Goal: Task Accomplishment & Management: Use online tool/utility

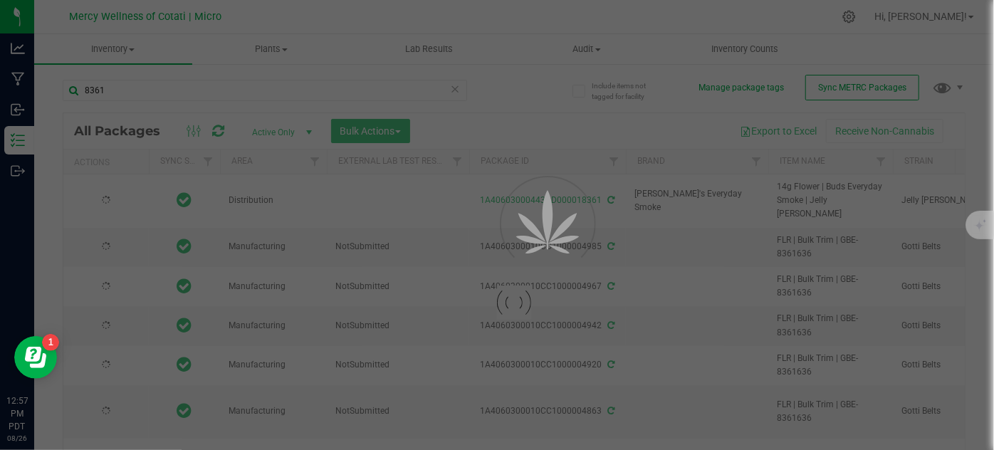
type input "[DATE]"
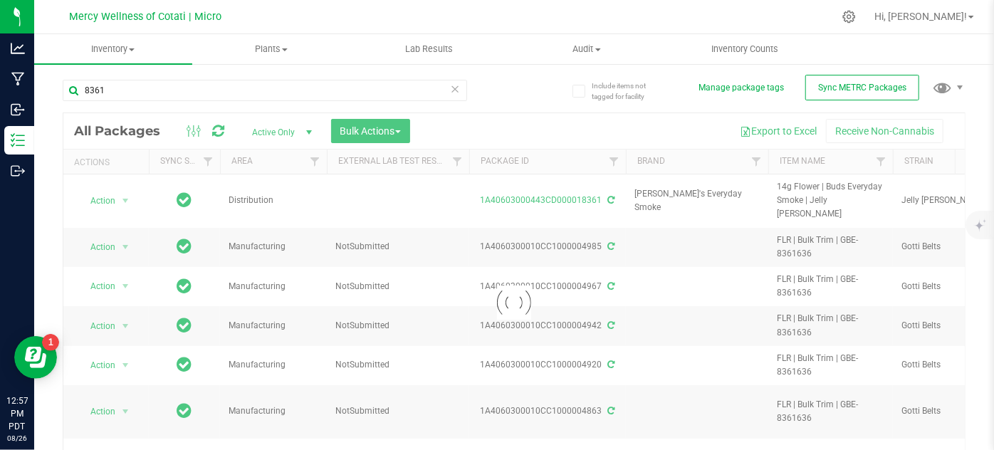
type input "8361"
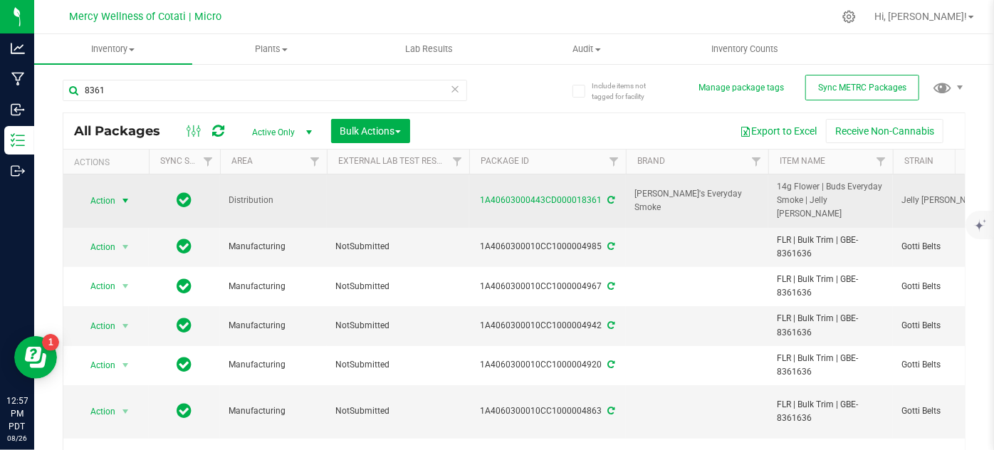
type input "[DATE]"
click at [120, 195] on span "select" at bounding box center [125, 200] width 11 height 11
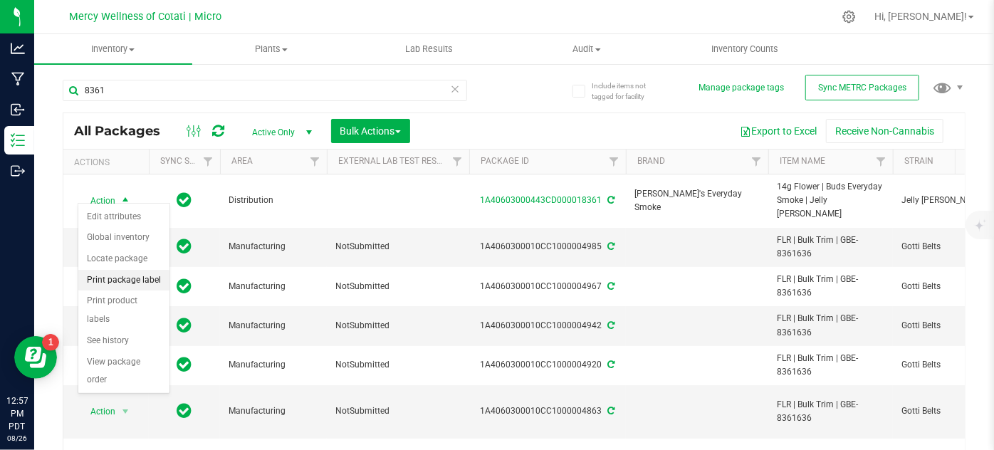
click at [128, 278] on li "Print package label" at bounding box center [123, 280] width 91 height 21
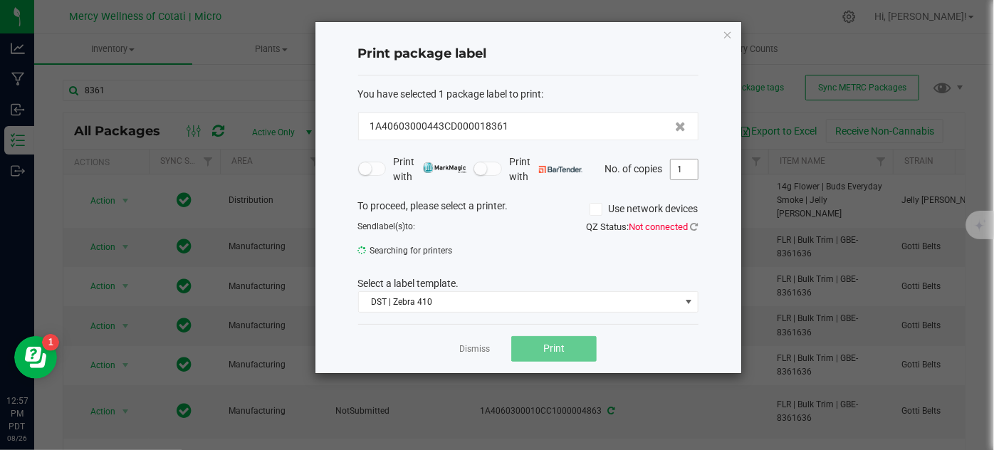
click at [682, 170] on input "1" at bounding box center [684, 170] width 27 height 20
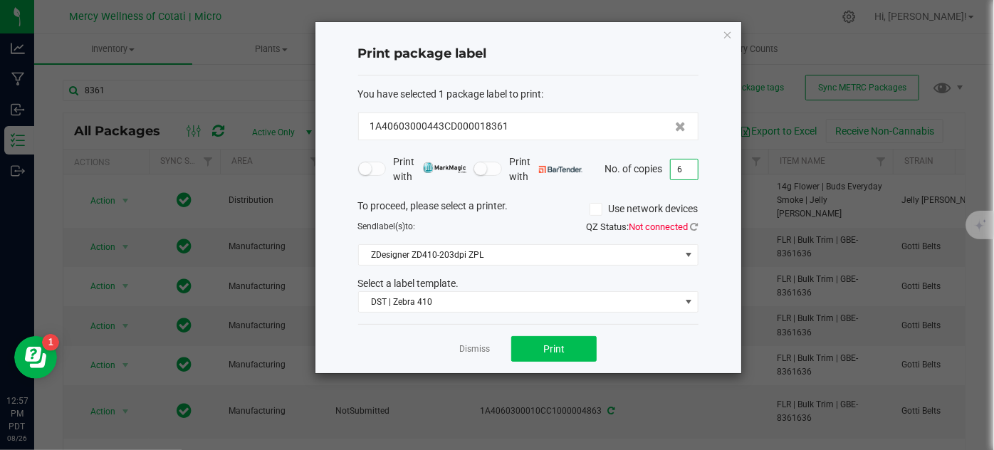
type input "6"
click at [560, 345] on span "Print" at bounding box center [553, 348] width 21 height 11
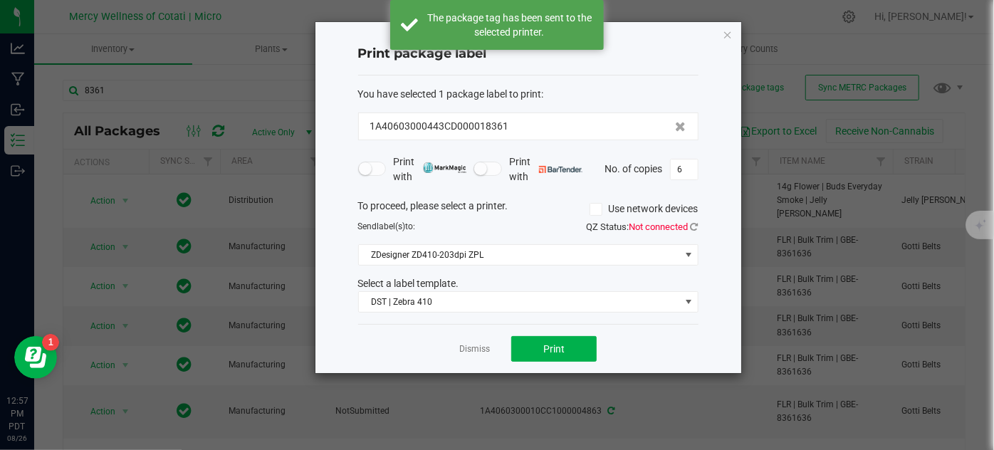
click at [452, 338] on div "Dismiss Print" at bounding box center [528, 348] width 340 height 49
click at [461, 347] on link "Dismiss" at bounding box center [474, 349] width 31 height 12
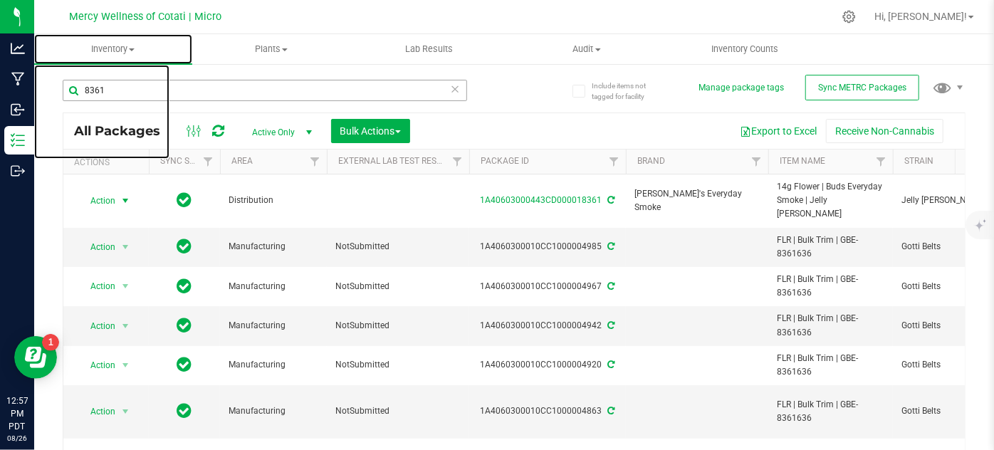
click at [123, 53] on span "Inventory" at bounding box center [113, 49] width 158 height 13
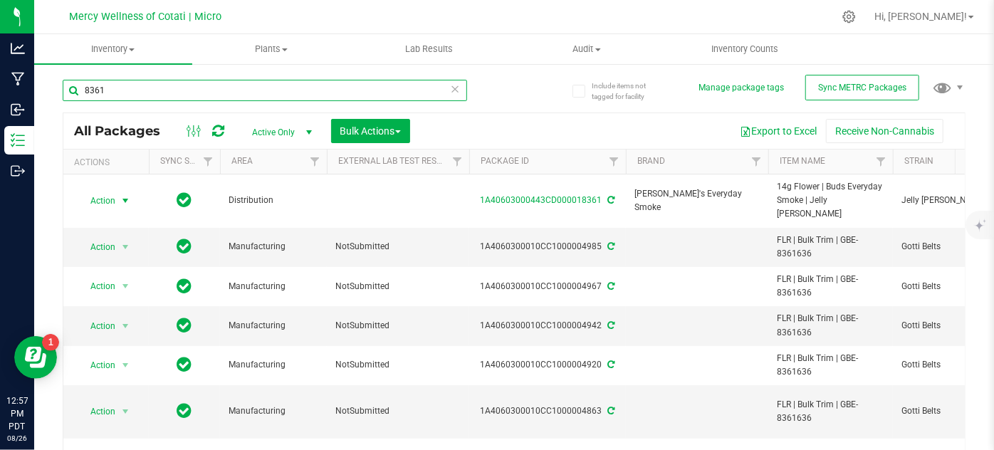
click at [134, 91] on input "8361" at bounding box center [265, 90] width 405 height 21
click at [132, 91] on input "8361" at bounding box center [265, 90] width 405 height 21
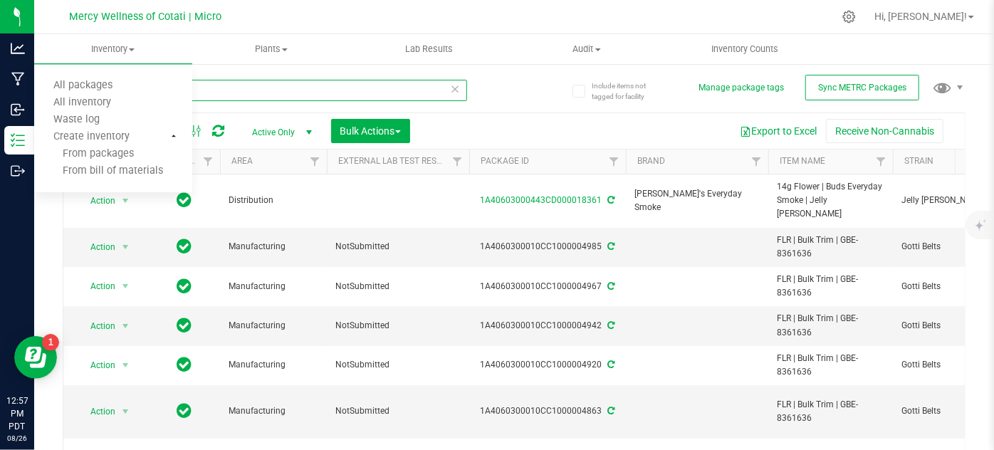
click at [228, 88] on input "8361" at bounding box center [265, 90] width 405 height 21
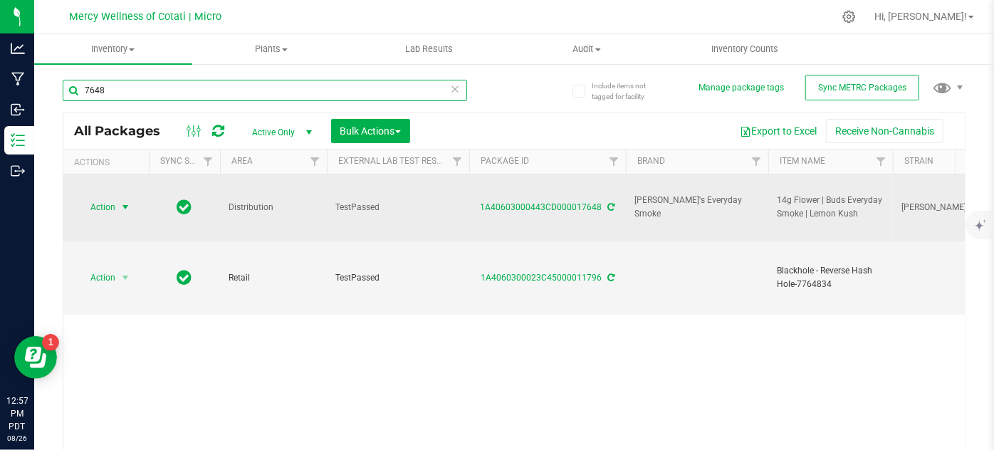
type input "7648"
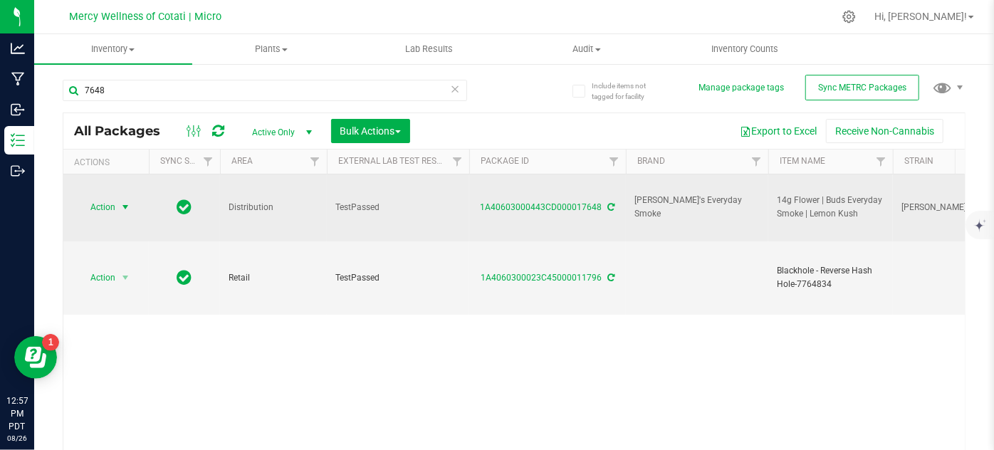
click at [117, 197] on span "select" at bounding box center [126, 207] width 18 height 20
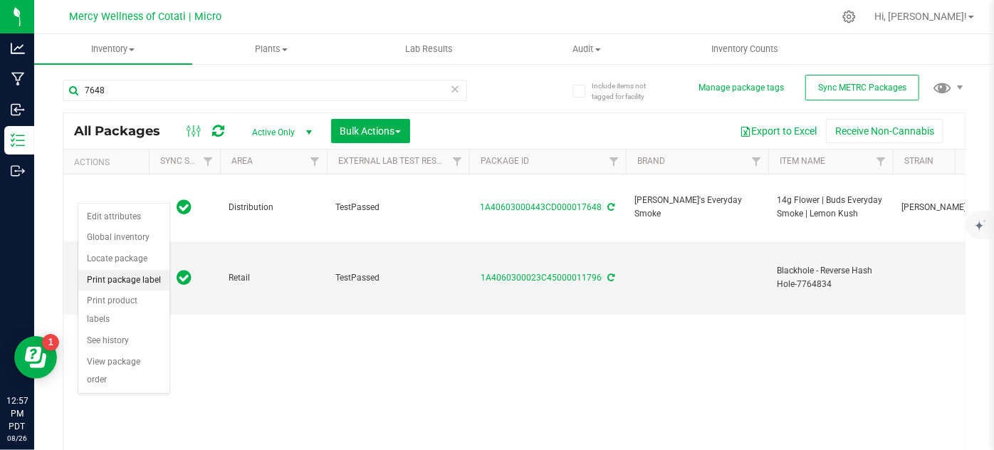
click at [130, 281] on li "Print package label" at bounding box center [123, 280] width 91 height 21
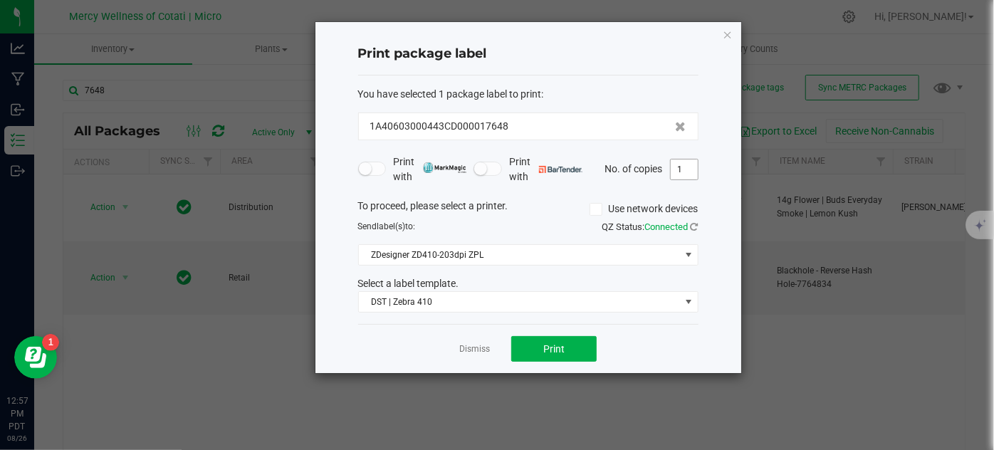
click at [686, 169] on input "1" at bounding box center [684, 170] width 27 height 20
type input "5"
click at [560, 349] on span "Print" at bounding box center [553, 348] width 21 height 11
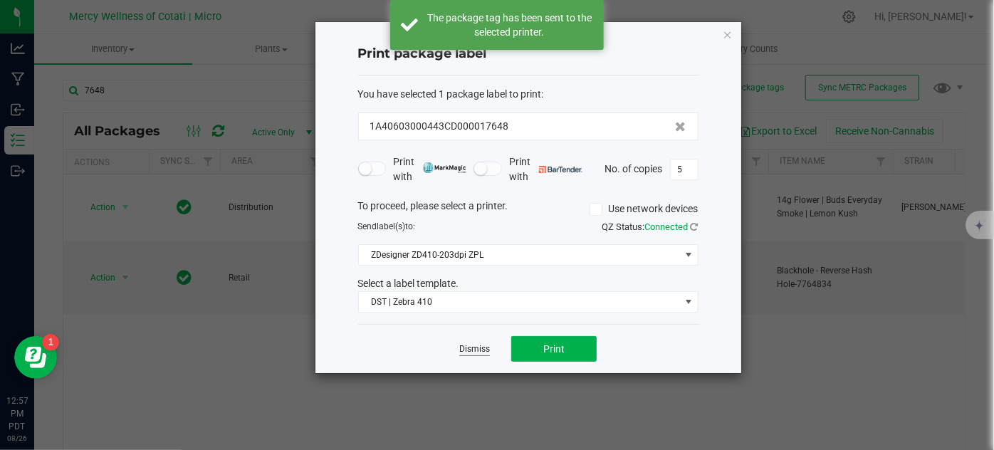
click at [479, 347] on link "Dismiss" at bounding box center [474, 349] width 31 height 12
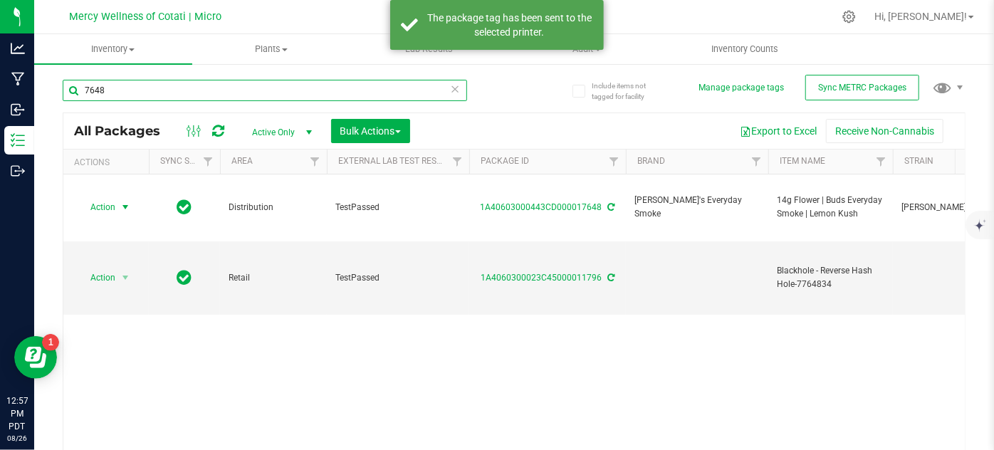
click at [159, 81] on input "7648" at bounding box center [265, 90] width 405 height 21
click at [158, 81] on input "7648" at bounding box center [265, 90] width 405 height 21
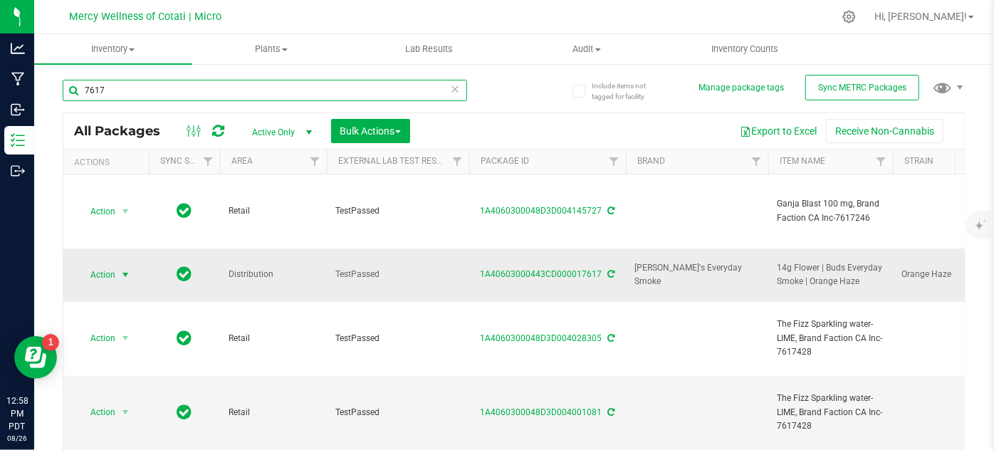
type input "7617"
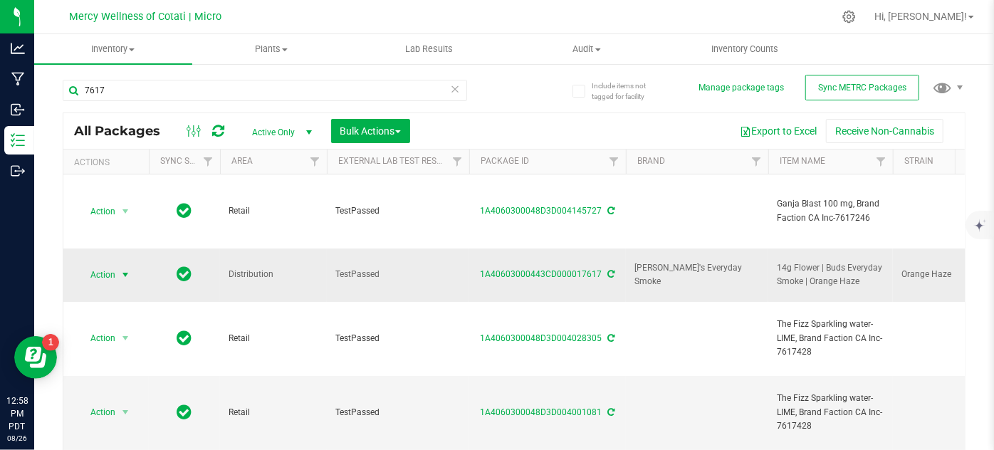
click at [110, 265] on span "Action" at bounding box center [97, 275] width 38 height 20
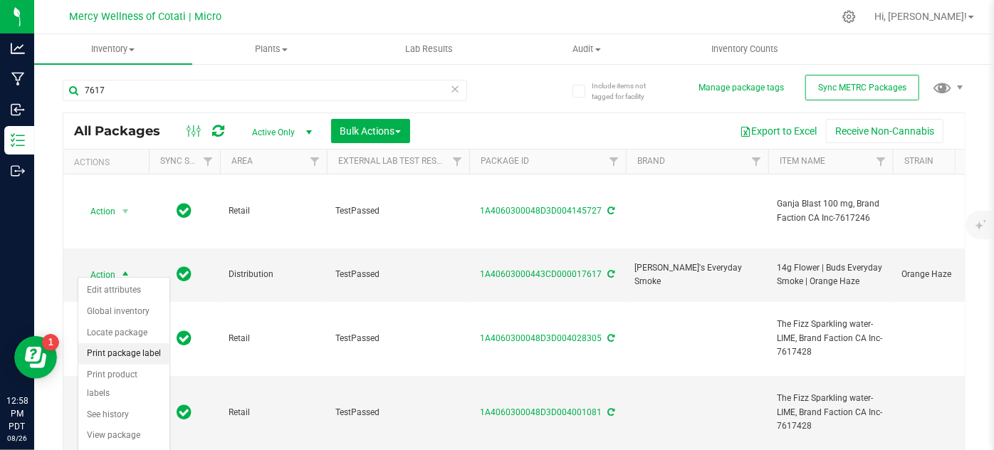
click at [142, 353] on li "Print package label" at bounding box center [123, 353] width 91 height 21
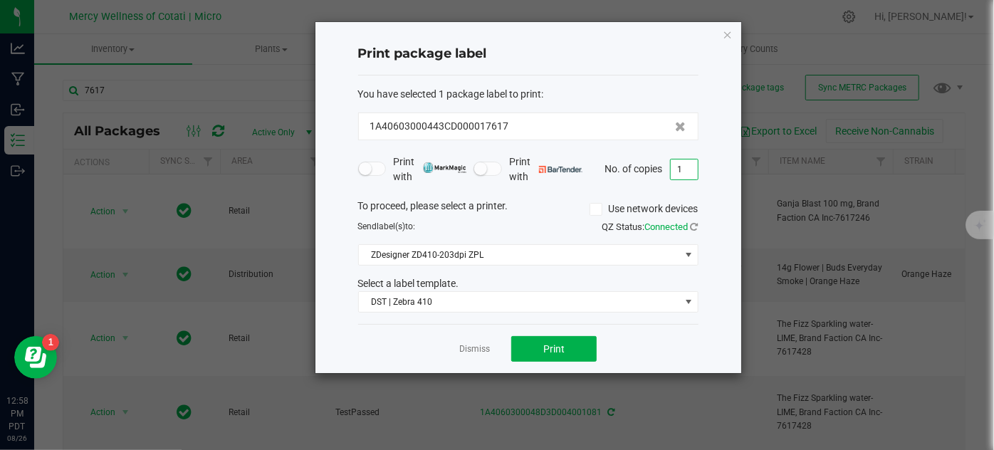
click at [693, 174] on input "1" at bounding box center [684, 170] width 27 height 20
type input "4"
click at [566, 350] on button "Print" at bounding box center [553, 349] width 85 height 26
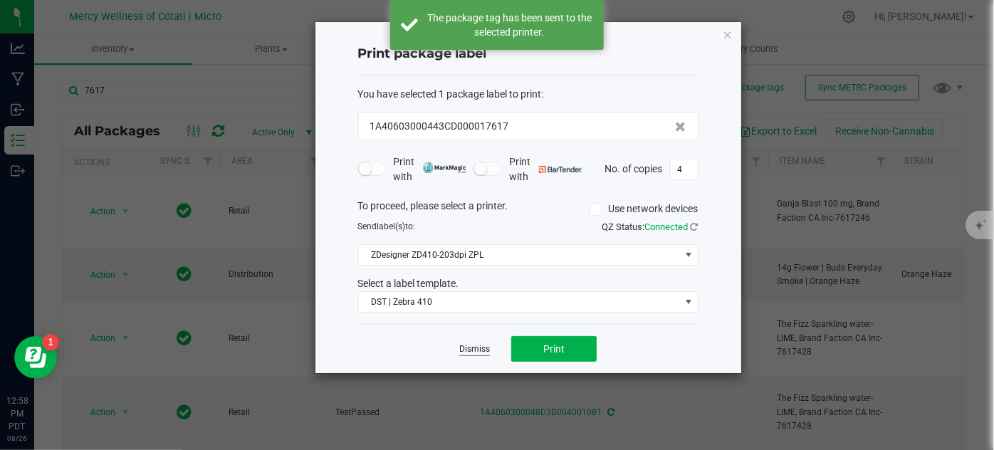
click at [479, 348] on link "Dismiss" at bounding box center [474, 349] width 31 height 12
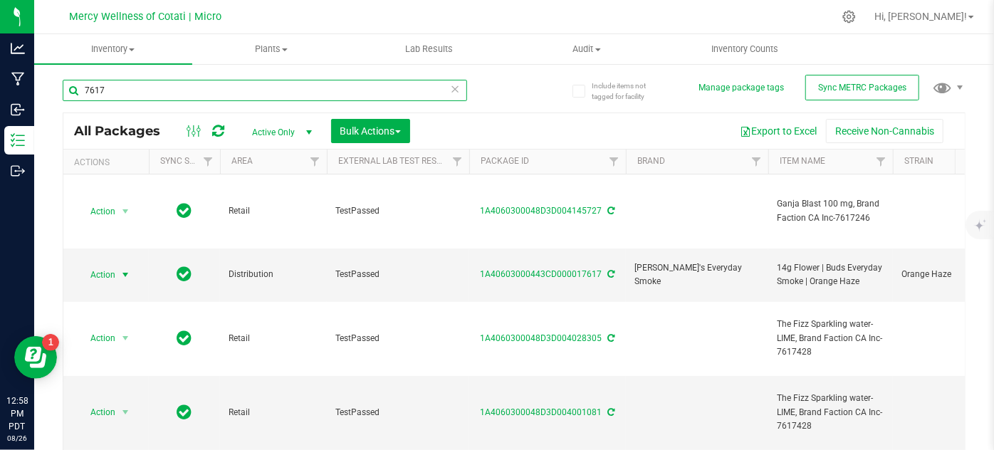
click at [149, 81] on input "7617" at bounding box center [265, 90] width 405 height 21
type input "8048"
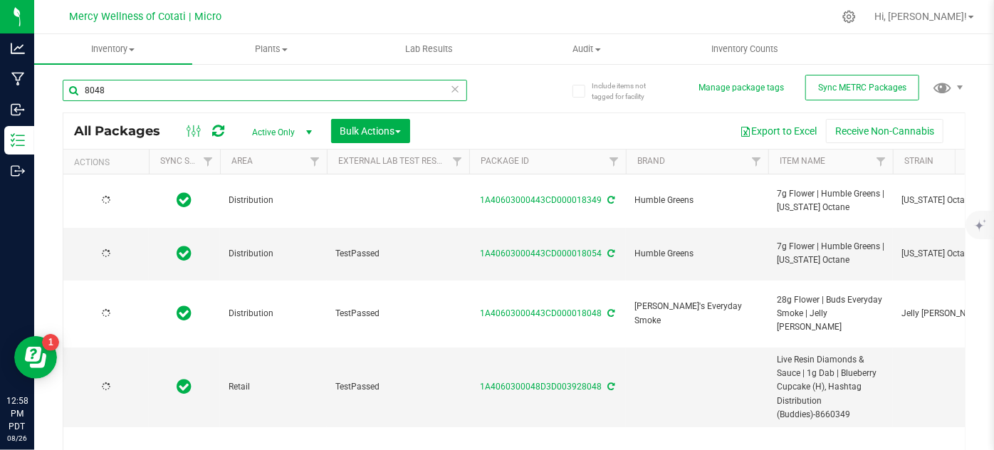
type input "[DATE]"
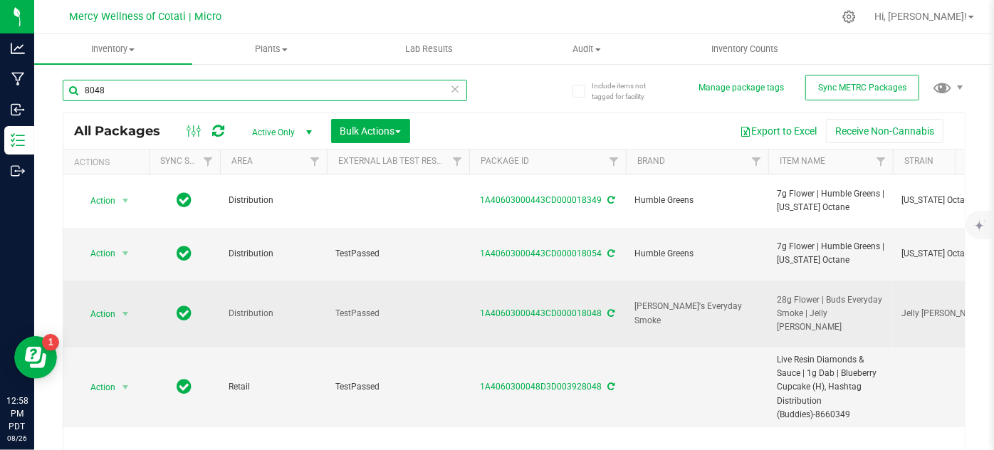
type input "8048"
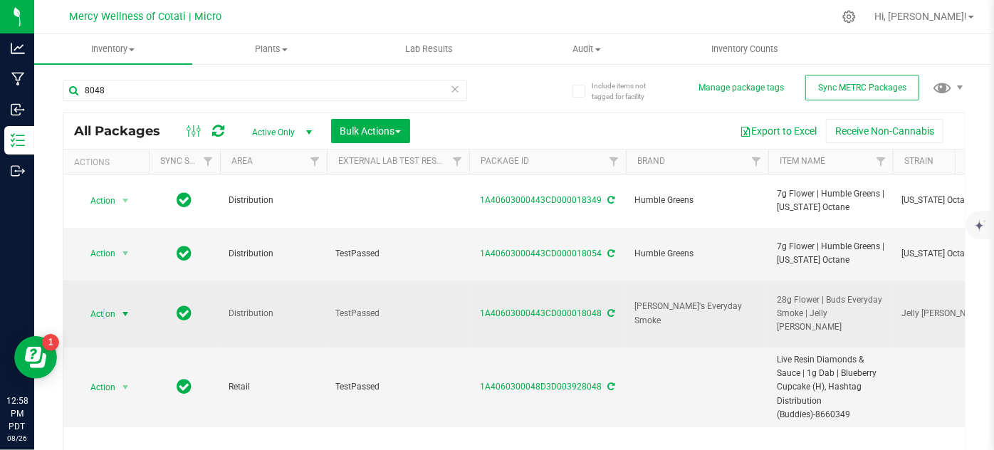
click at [104, 304] on span "Action" at bounding box center [97, 314] width 38 height 20
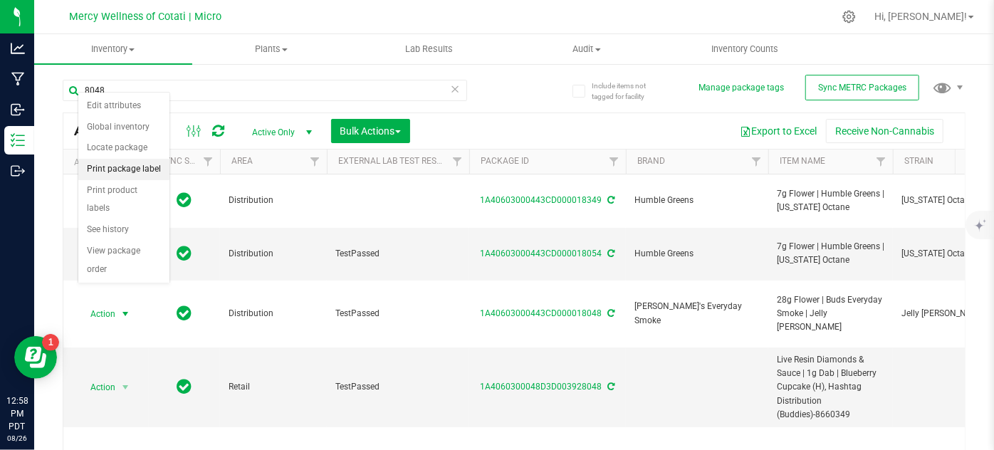
click at [121, 168] on li "Print package label" at bounding box center [123, 169] width 91 height 21
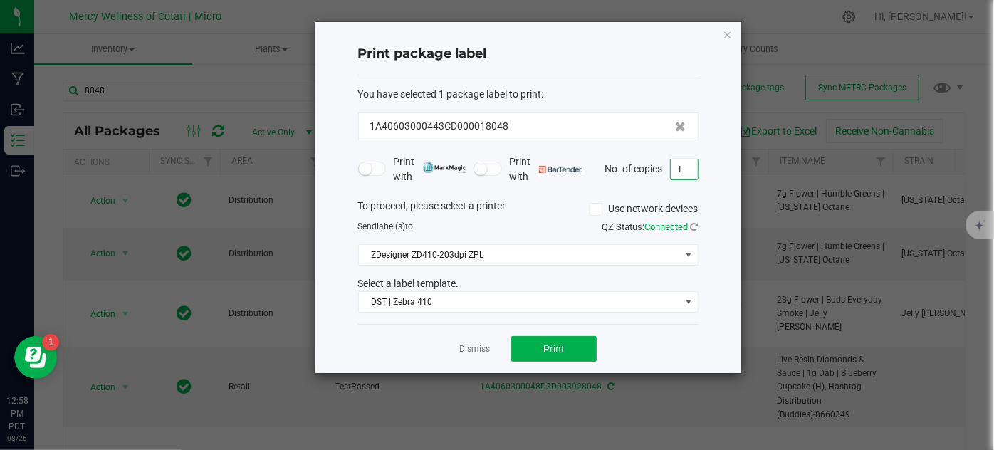
click at [678, 162] on input "1" at bounding box center [684, 170] width 27 height 20
type input "3"
click at [555, 338] on button "Print" at bounding box center [553, 349] width 85 height 26
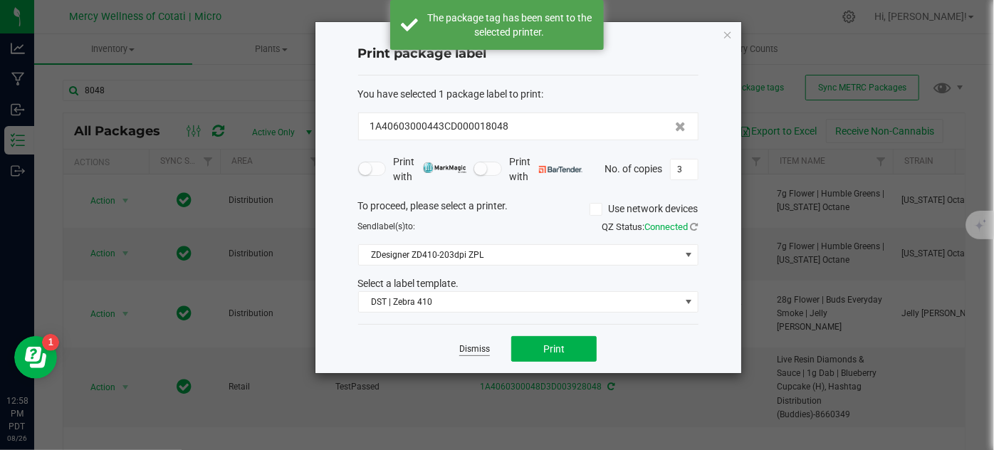
click at [479, 345] on link "Dismiss" at bounding box center [474, 349] width 31 height 12
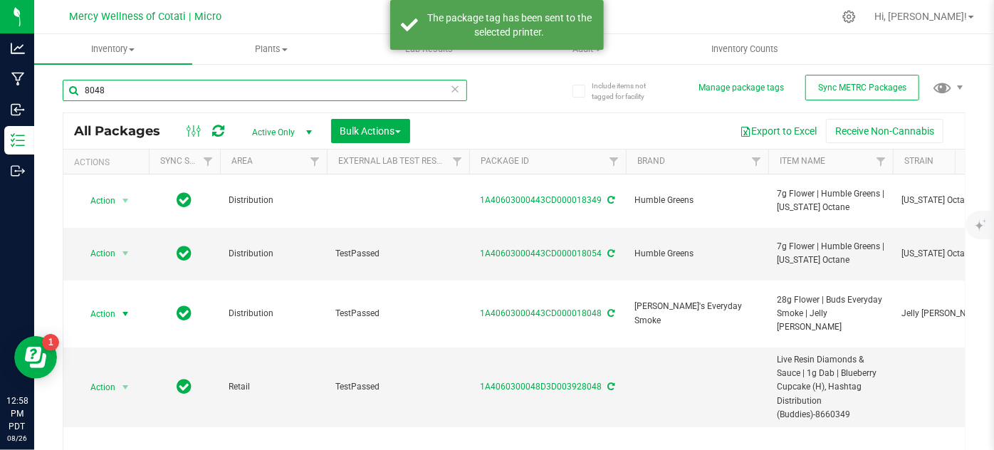
click at [157, 90] on input "8048" at bounding box center [265, 90] width 405 height 21
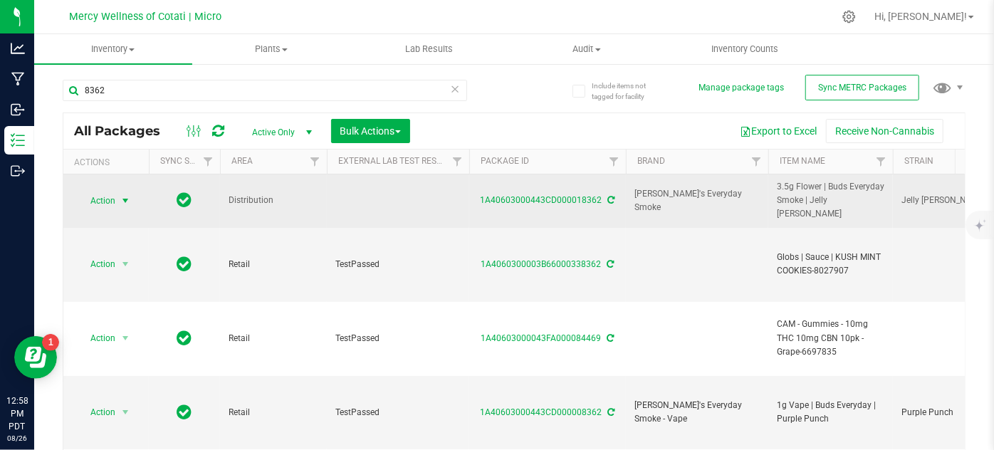
click at [105, 191] on span "Action" at bounding box center [97, 201] width 38 height 20
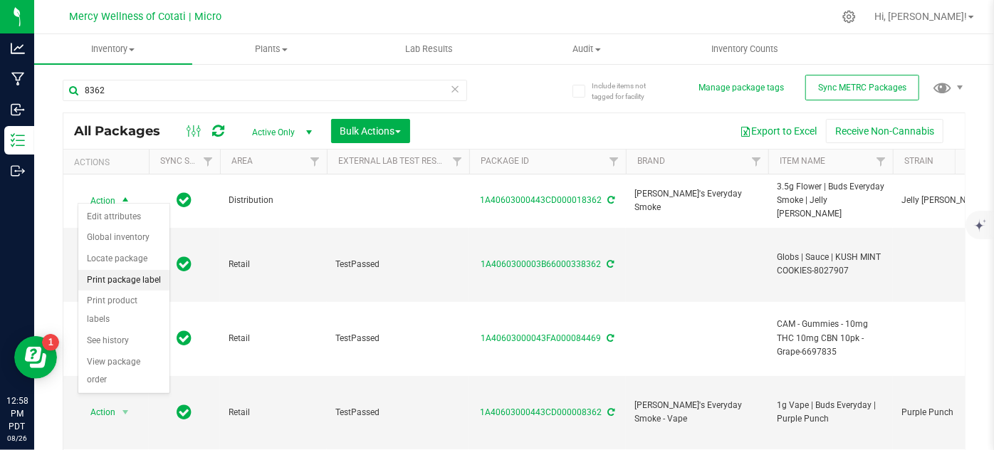
click at [132, 279] on li "Print package label" at bounding box center [123, 280] width 91 height 21
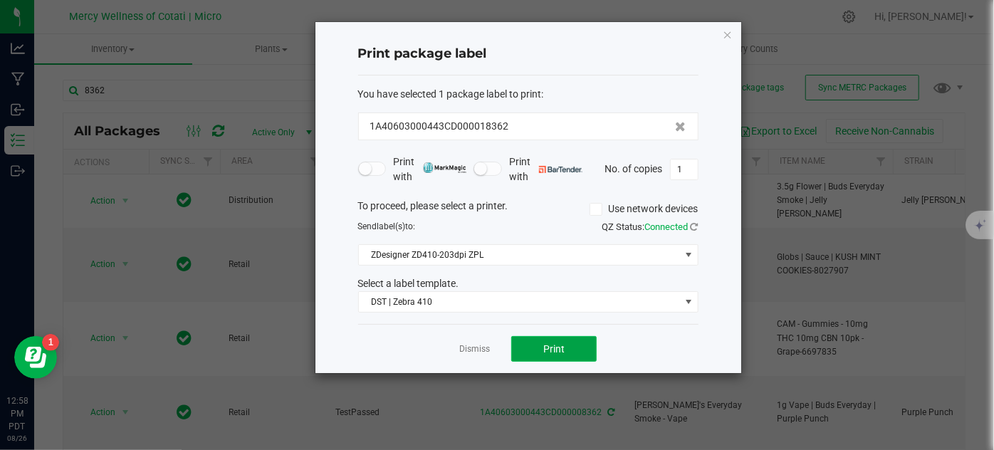
click at [551, 356] on button "Print" at bounding box center [553, 349] width 85 height 26
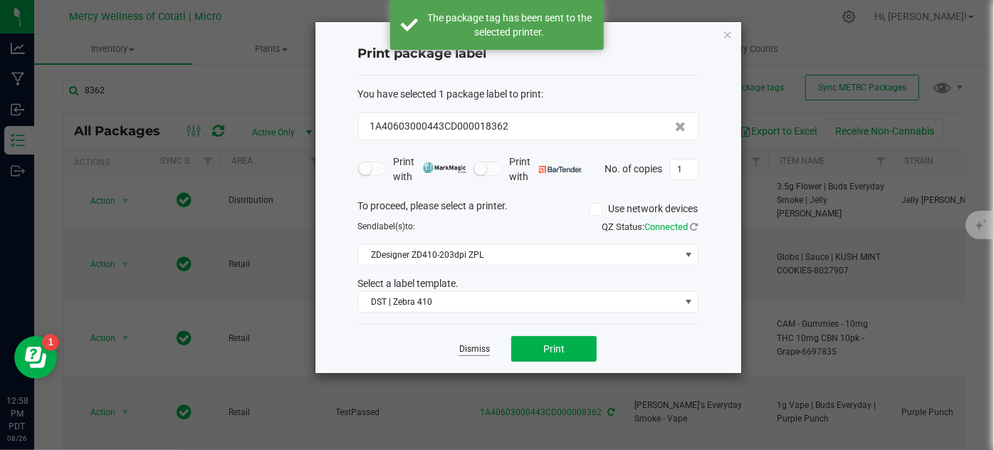
click at [479, 345] on link "Dismiss" at bounding box center [474, 349] width 31 height 12
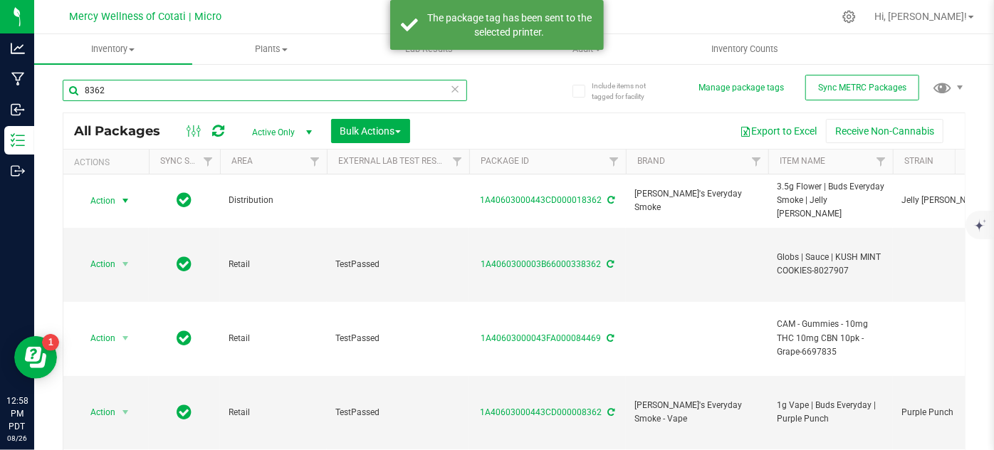
click at [123, 91] on input "8362" at bounding box center [265, 90] width 405 height 21
type input "8363"
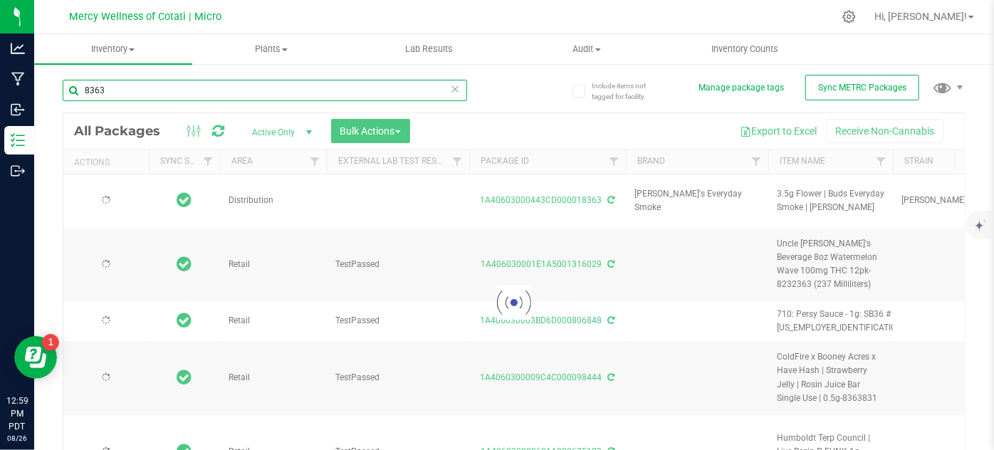
type input "[DATE]"
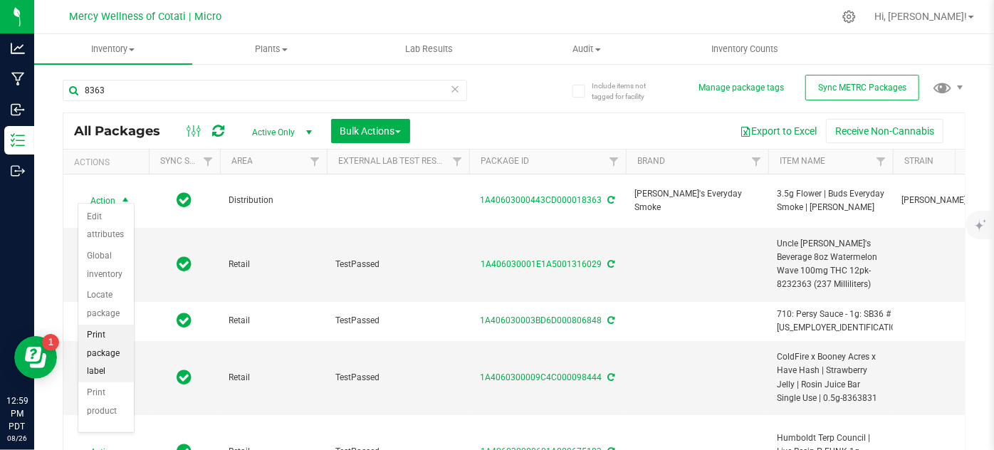
click at [103, 345] on li "Print package label" at bounding box center [106, 354] width 56 height 58
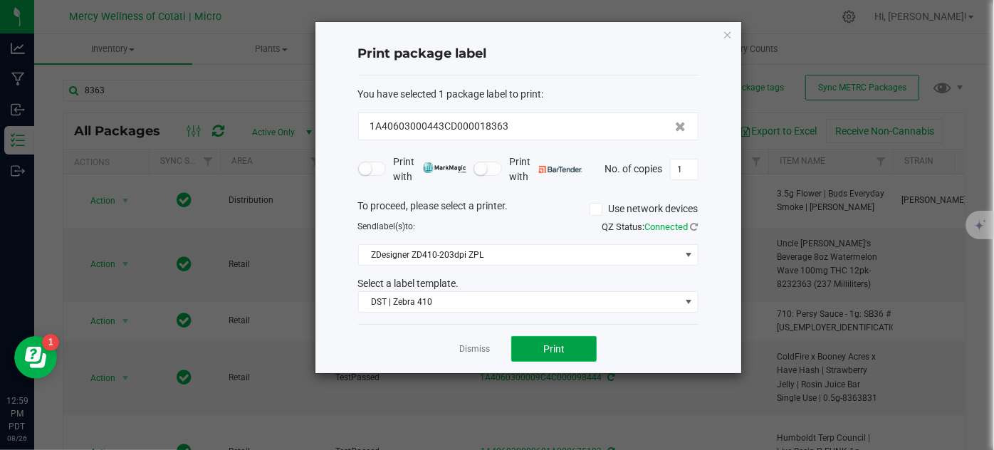
click at [554, 343] on span "Print" at bounding box center [553, 348] width 21 height 11
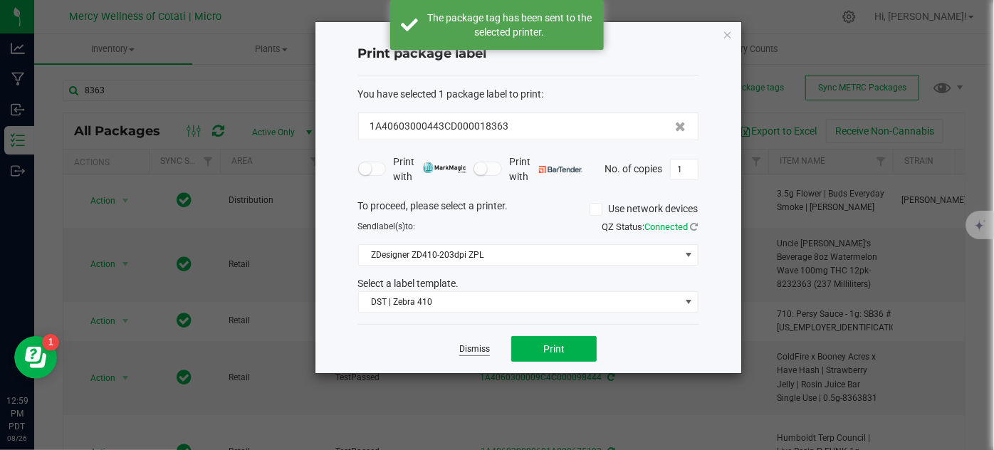
click at [476, 350] on link "Dismiss" at bounding box center [474, 349] width 31 height 12
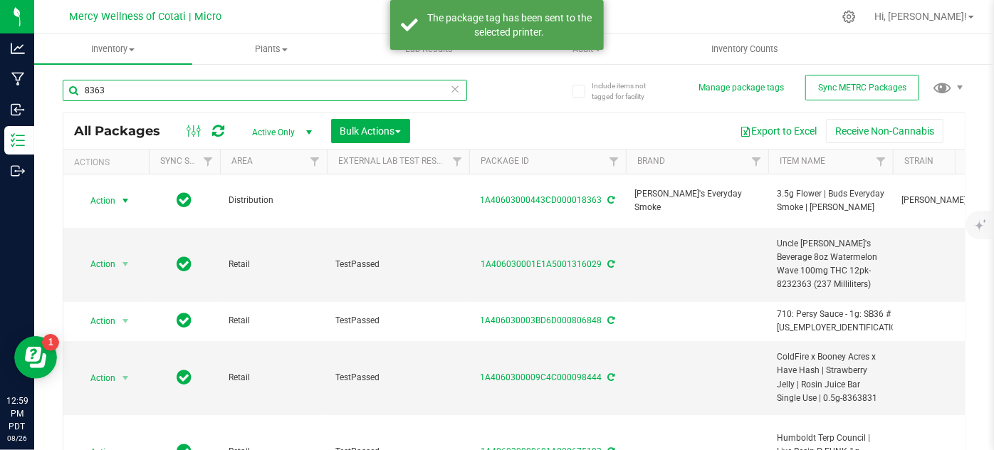
click at [165, 85] on input "8363" at bounding box center [265, 90] width 405 height 21
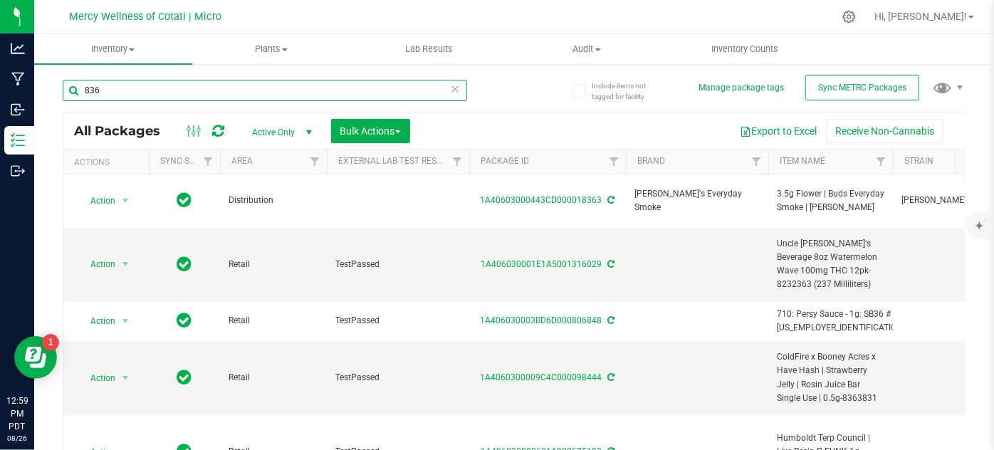
type input "8365"
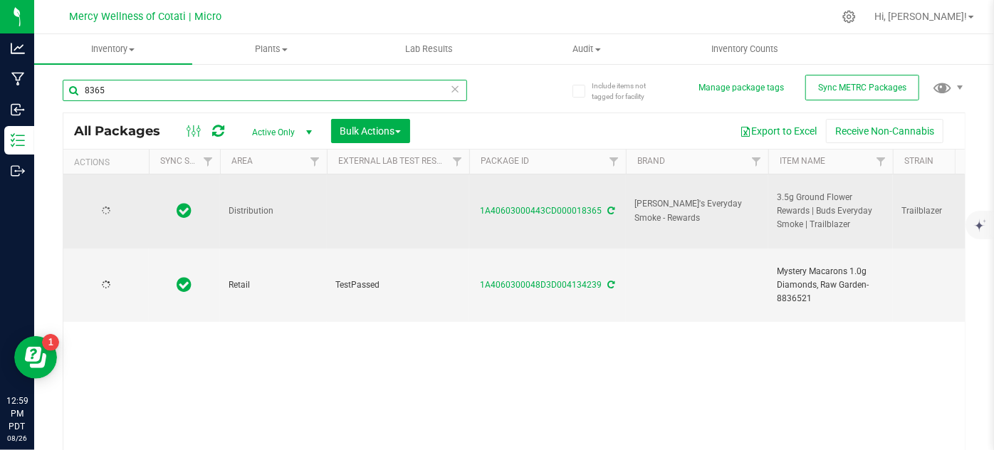
type input "[DATE]"
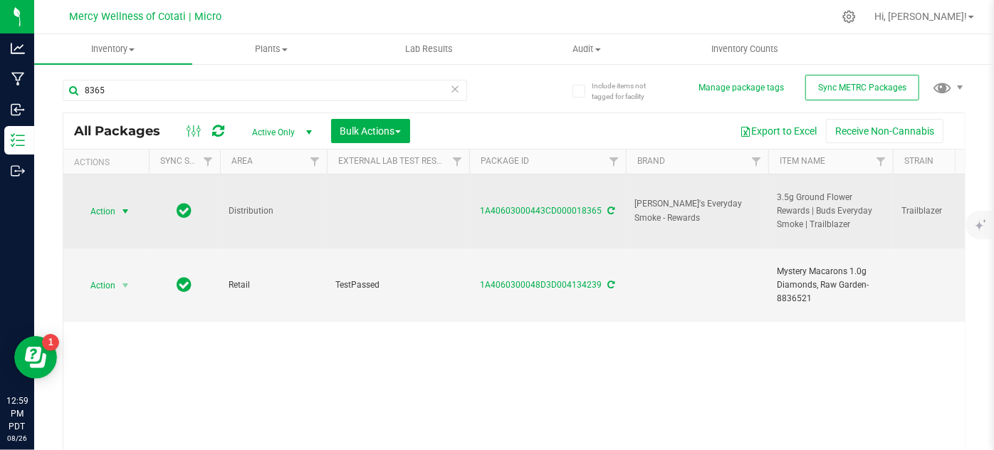
click at [94, 211] on span "Action" at bounding box center [97, 212] width 38 height 20
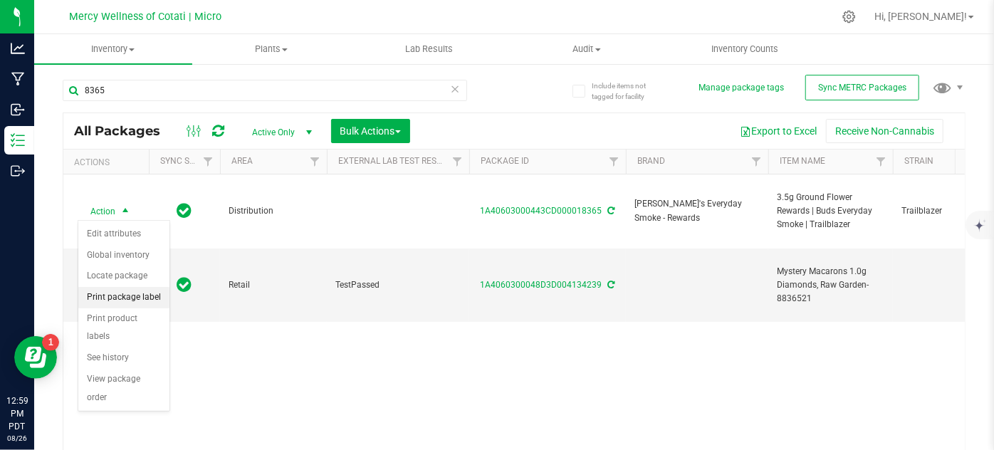
click at [142, 293] on li "Print package label" at bounding box center [123, 297] width 91 height 21
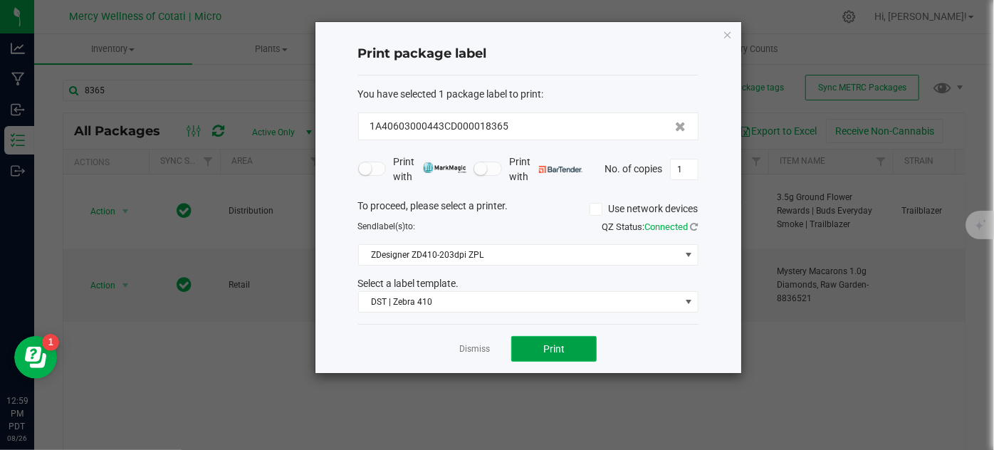
click at [578, 345] on button "Print" at bounding box center [553, 349] width 85 height 26
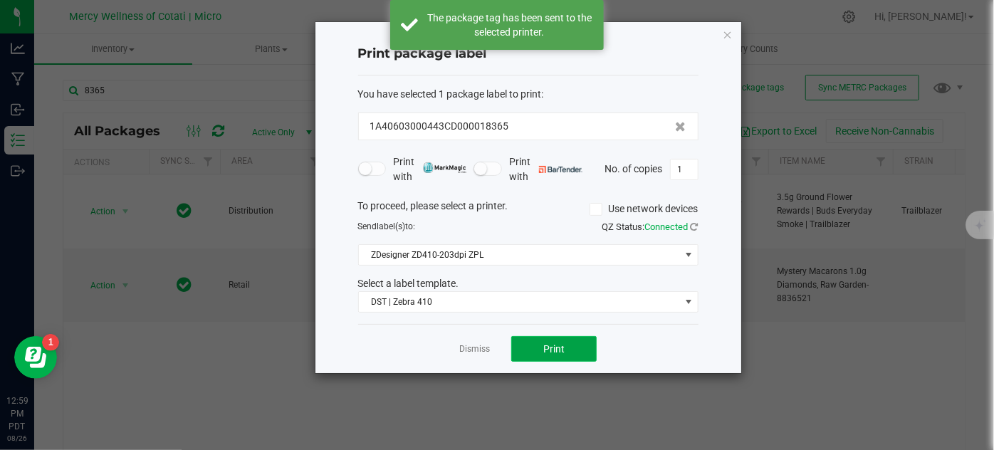
click at [578, 346] on button "Print" at bounding box center [553, 349] width 85 height 26
click at [480, 349] on link "Dismiss" at bounding box center [474, 349] width 31 height 12
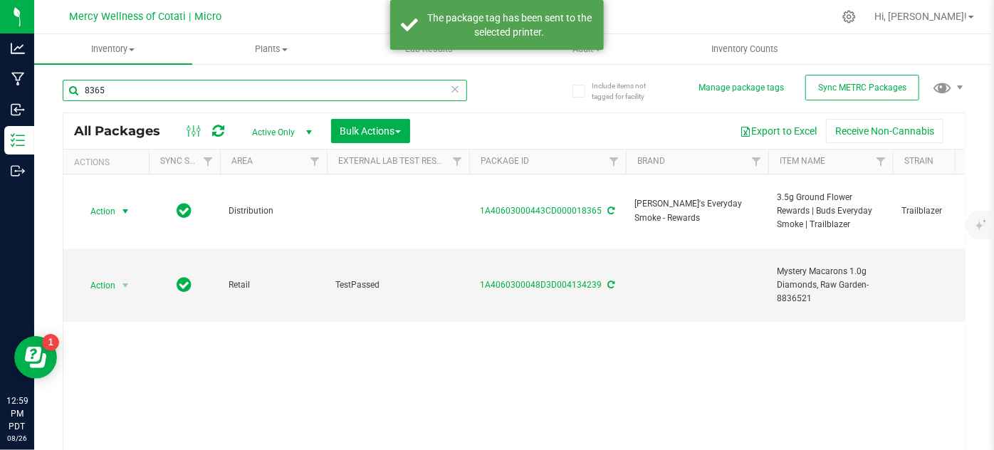
click at [192, 94] on input "8365" at bounding box center [265, 90] width 405 height 21
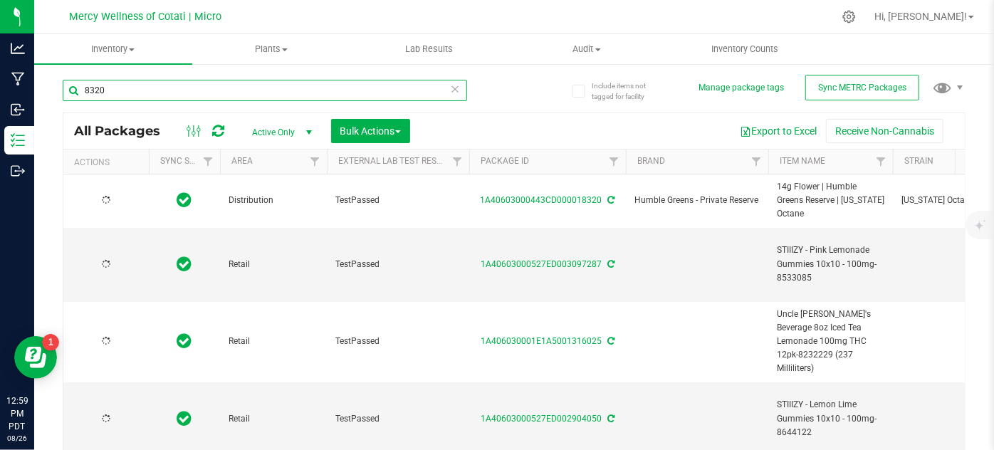
type input "8320"
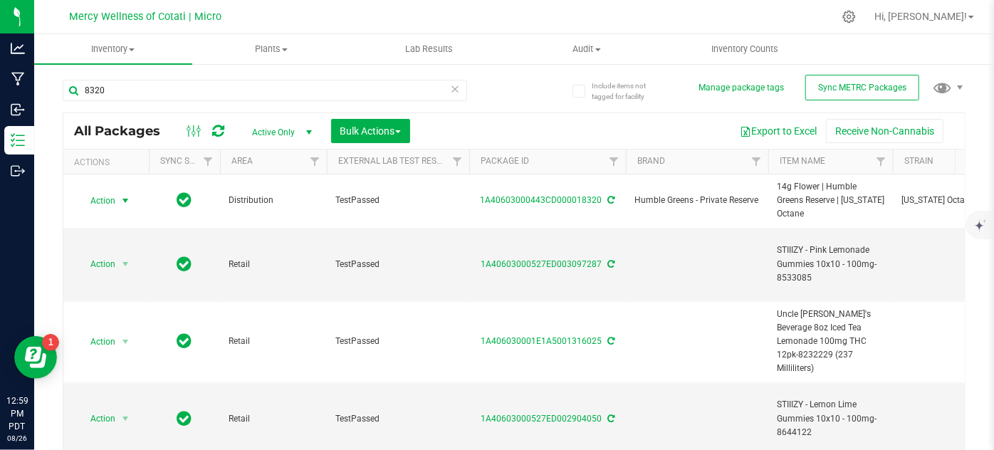
type input "[DATE]"
click at [118, 195] on span "select" at bounding box center [126, 201] width 18 height 20
click at [97, 356] on li "Print package label" at bounding box center [106, 354] width 56 height 58
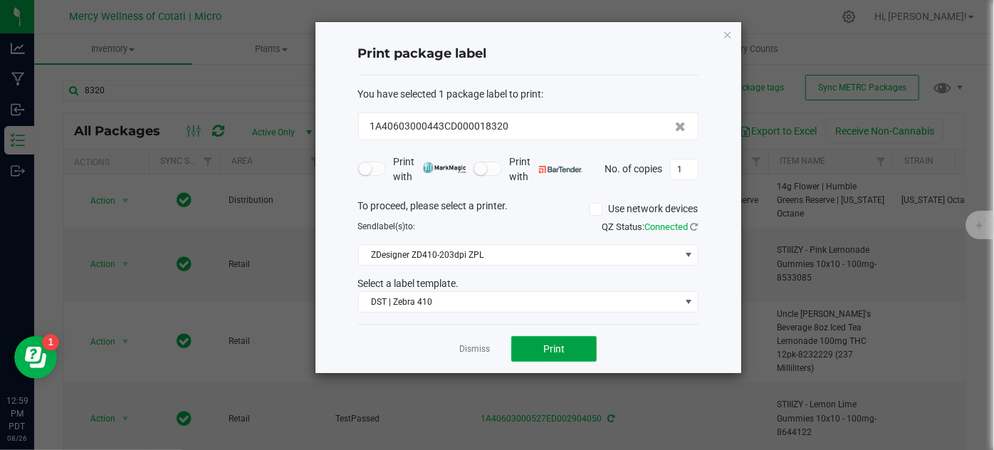
click at [553, 349] on span "Print" at bounding box center [553, 348] width 21 height 11
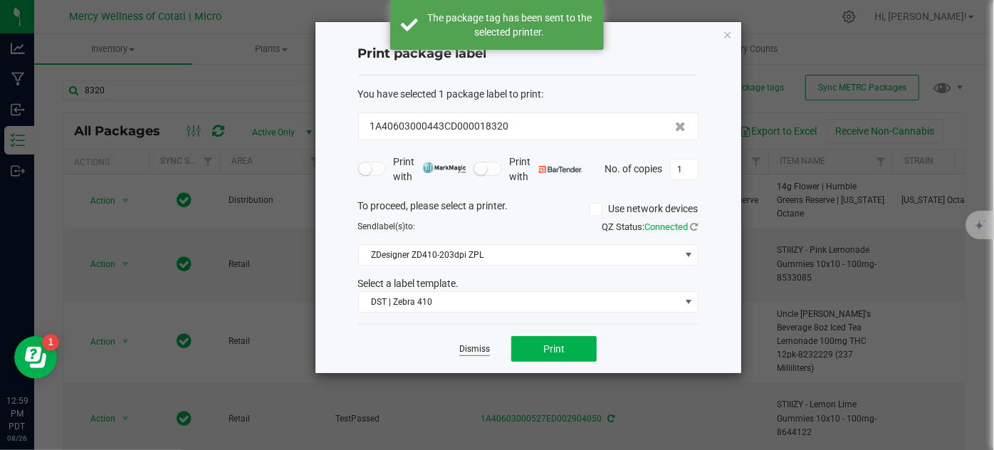
click at [481, 343] on link "Dismiss" at bounding box center [474, 349] width 31 height 12
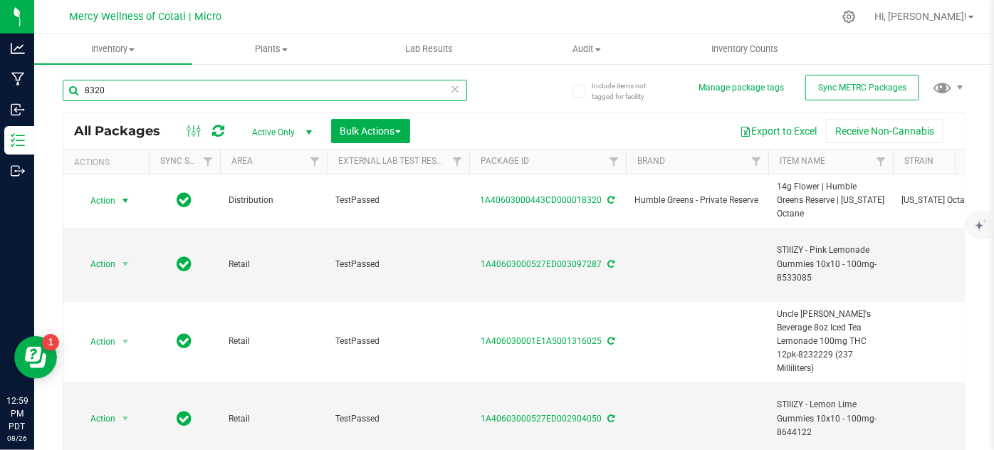
click at [118, 89] on input "8320" at bounding box center [265, 90] width 405 height 21
click at [119, 89] on input "8320" at bounding box center [265, 90] width 405 height 21
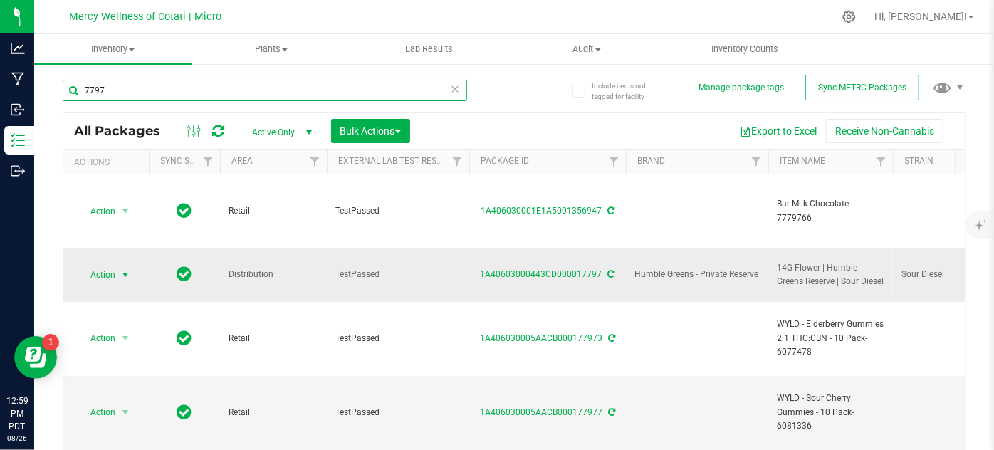
type input "7797"
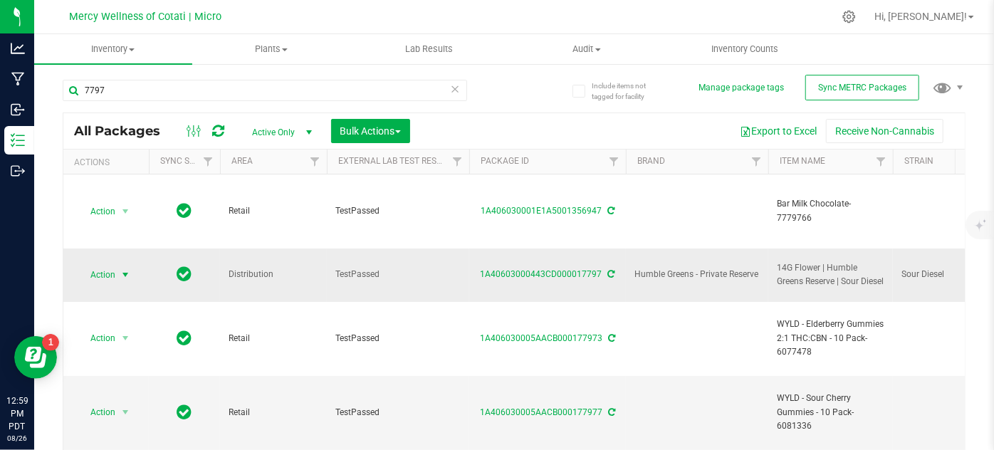
click at [115, 278] on span "Action" at bounding box center [97, 275] width 38 height 20
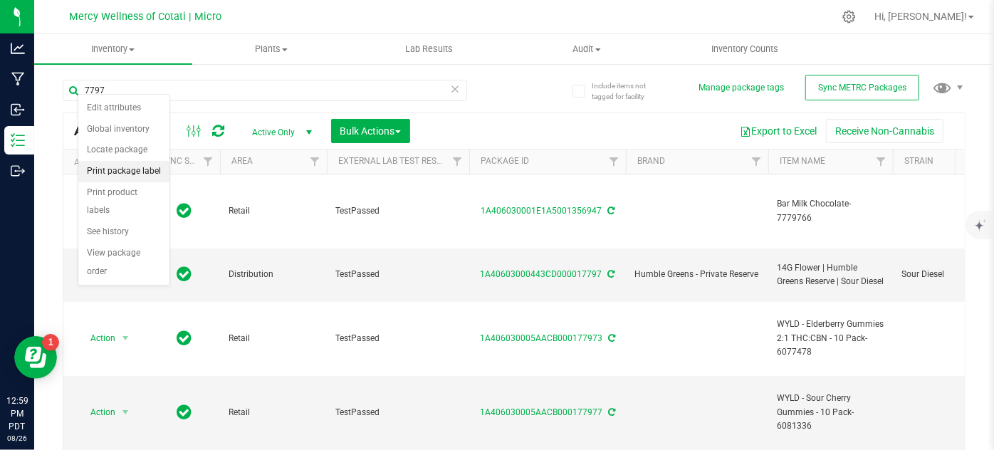
click at [100, 173] on li "Print package label" at bounding box center [123, 171] width 91 height 21
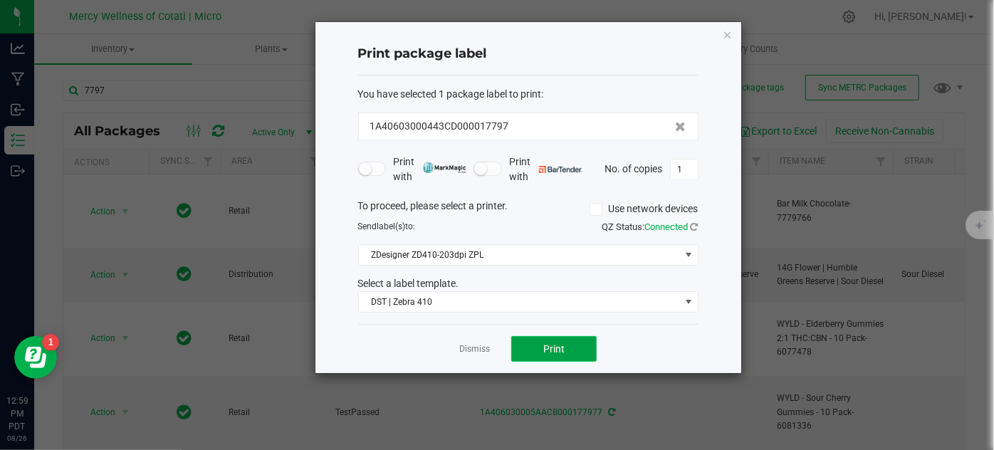
click at [546, 347] on span "Print" at bounding box center [553, 348] width 21 height 11
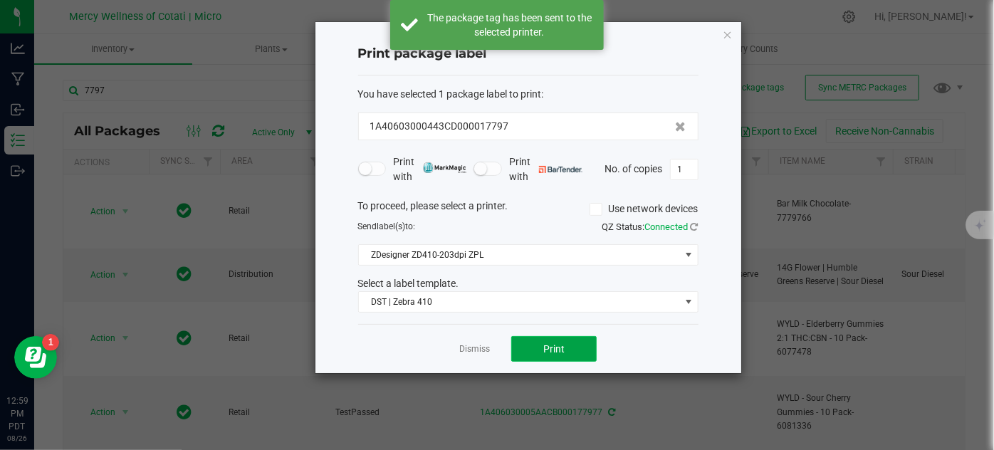
click at [545, 347] on span "Print" at bounding box center [553, 348] width 21 height 11
click at [550, 347] on span "Print" at bounding box center [560, 348] width 21 height 11
click at [471, 351] on link "Dismiss" at bounding box center [474, 349] width 31 height 12
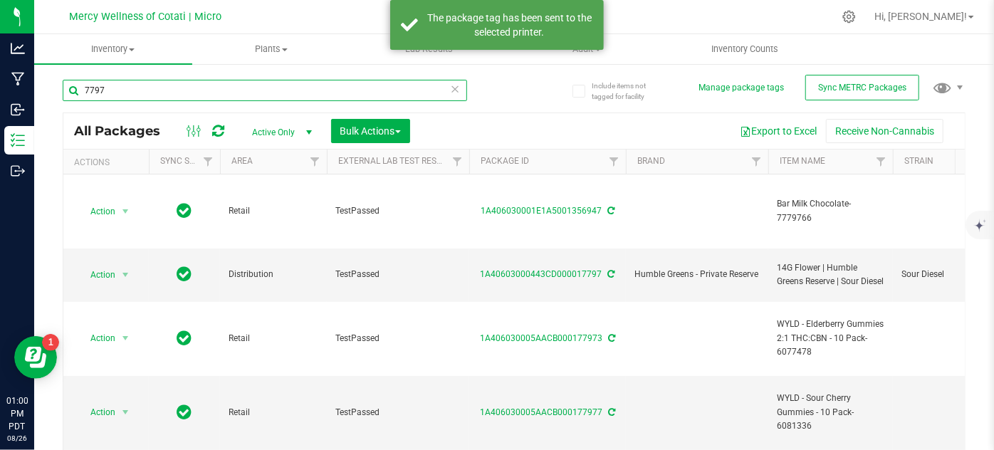
click at [121, 88] on input "7797" at bounding box center [265, 90] width 405 height 21
click at [122, 88] on input "7797" at bounding box center [265, 90] width 405 height 21
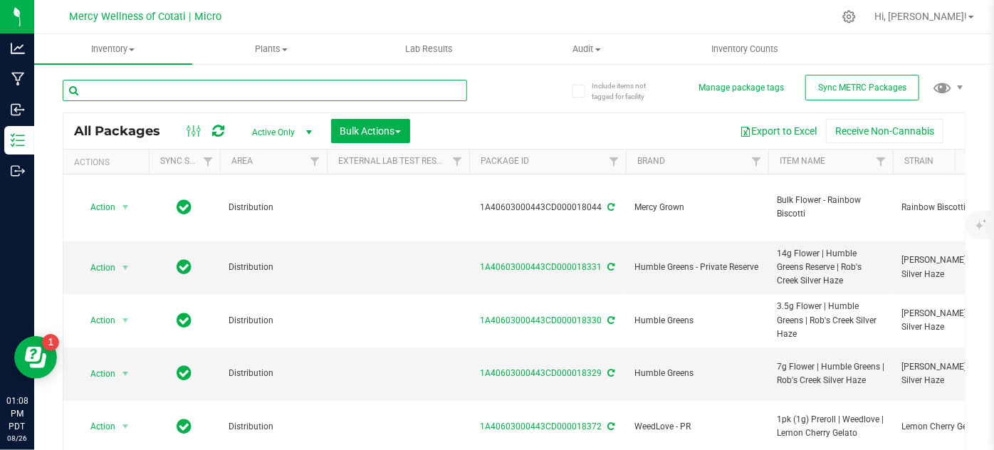
click at [135, 87] on input "text" at bounding box center [265, 90] width 405 height 21
type input "1"
type input "16780"
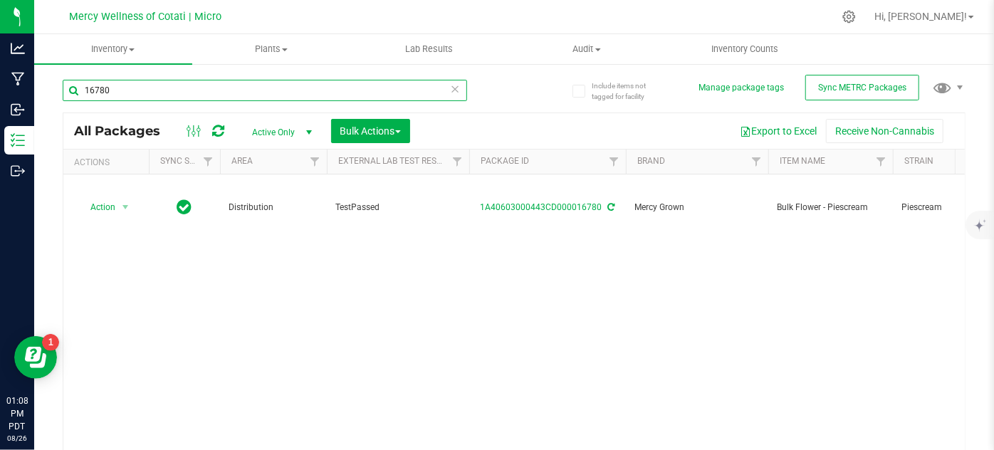
drag, startPoint x: 140, startPoint y: 98, endPoint x: 58, endPoint y: 87, distance: 83.4
click at [58, 87] on div "Include items not tagged for facility Manage package tags Sync METRC Packages 1…" at bounding box center [514, 280] width 960 height 434
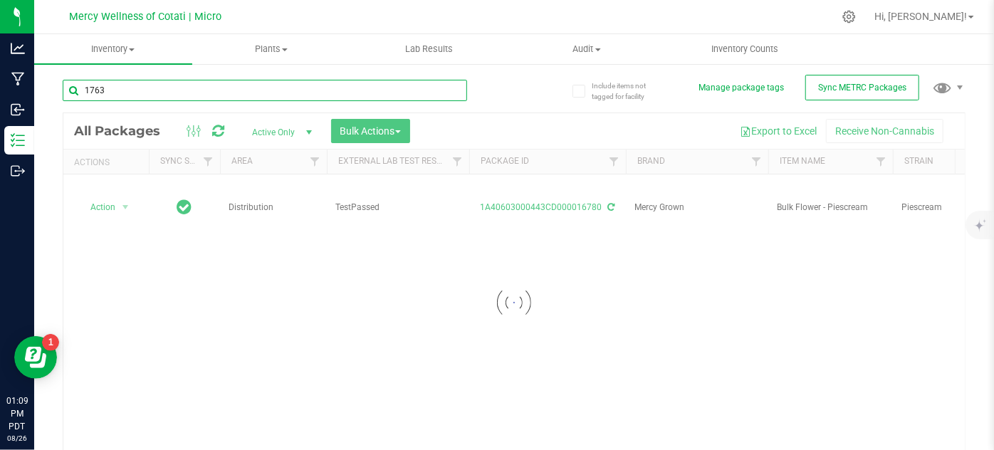
type input "17638"
type input "[DATE]"
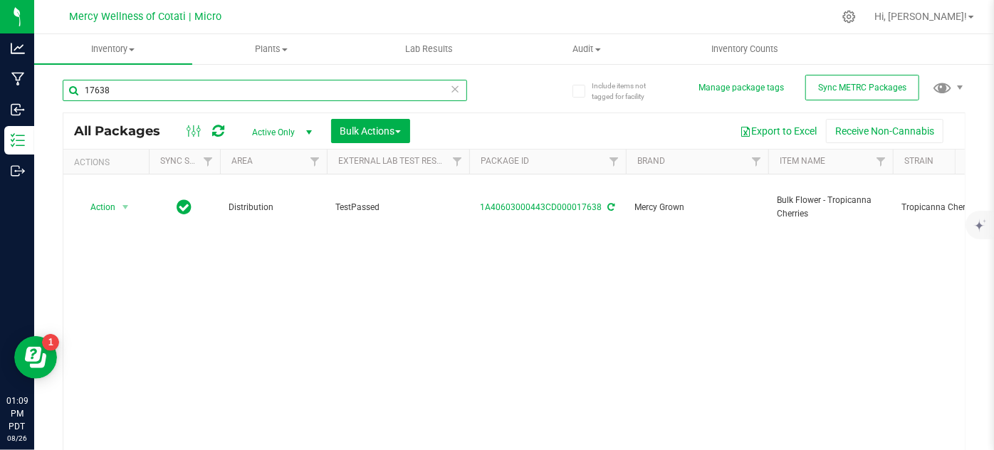
type input "[DATE]"
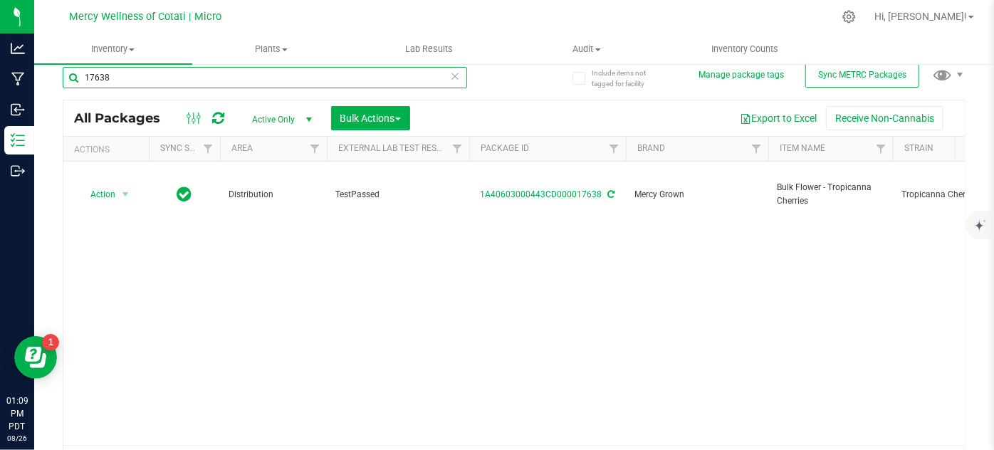
type input "17638"
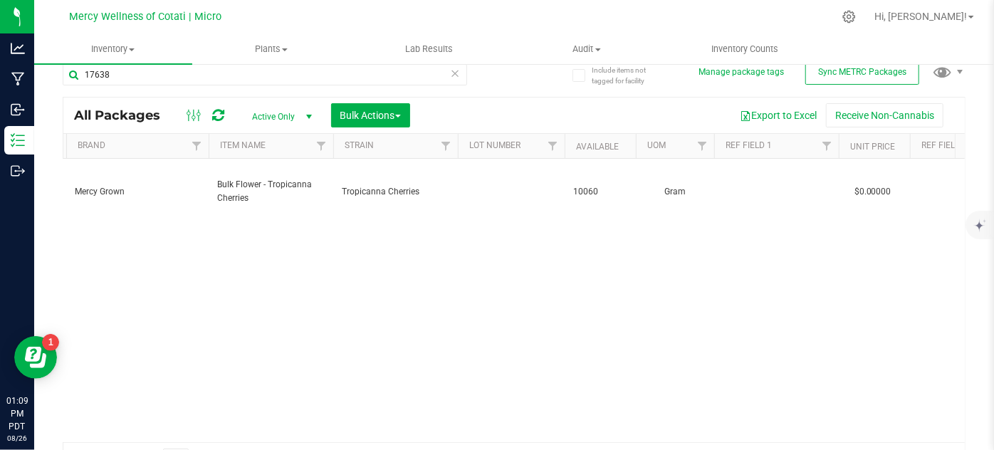
scroll to position [0, 645]
